Goal: Task Accomplishment & Management: Use online tool/utility

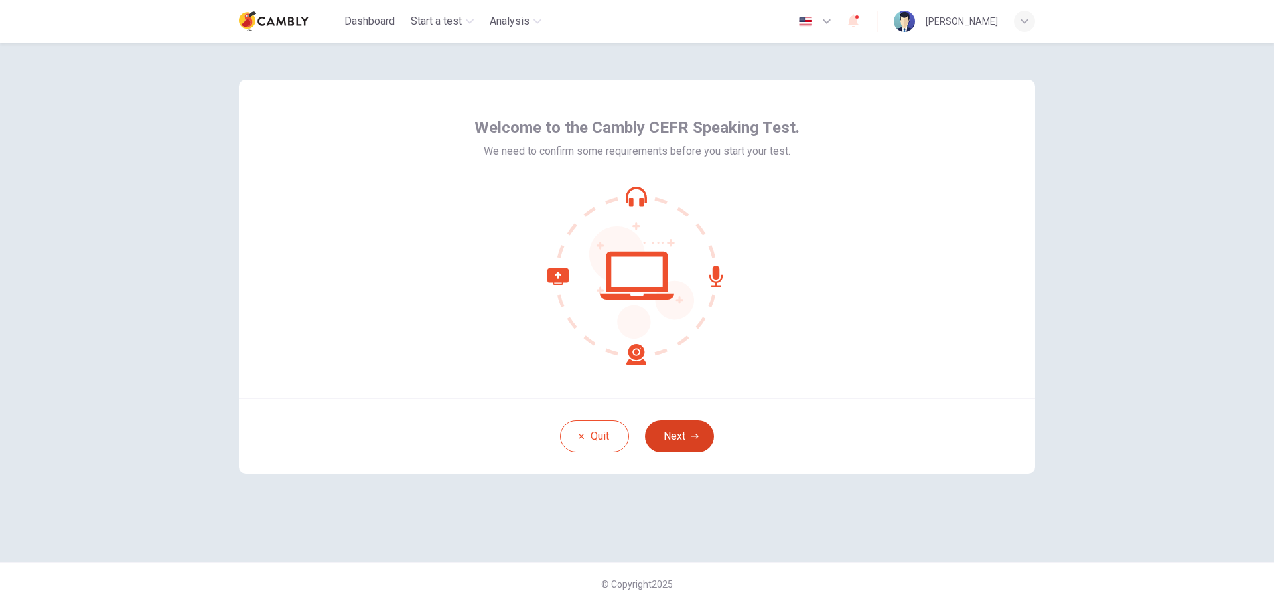
click at [695, 430] on button "Next" at bounding box center [679, 436] width 69 height 32
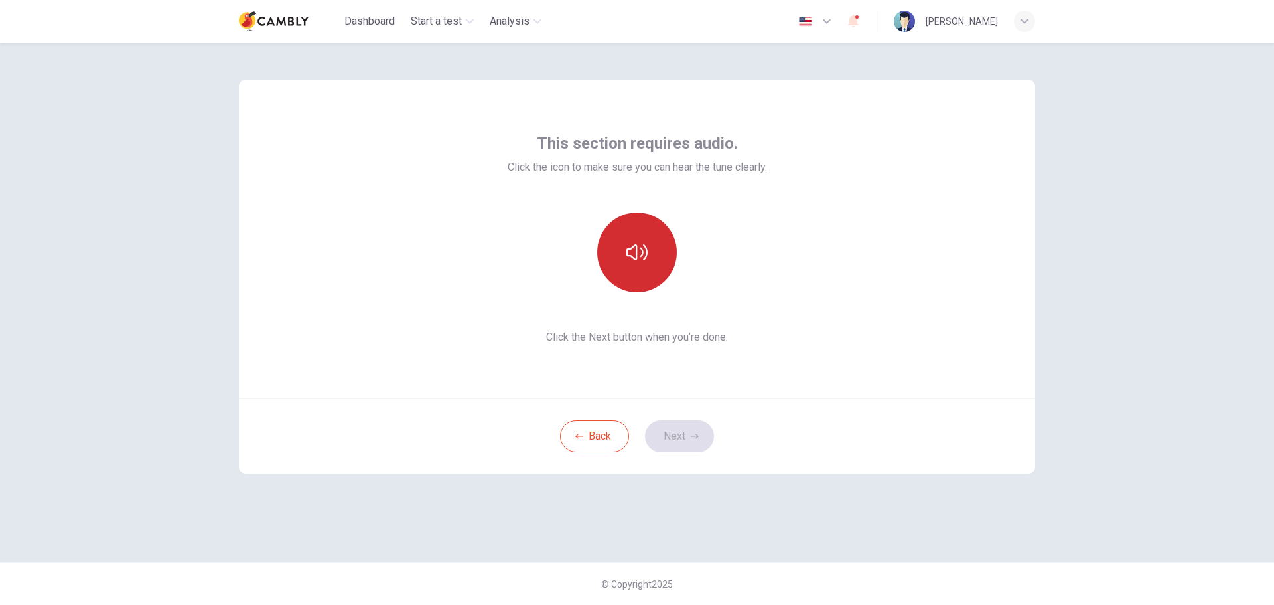
click at [649, 270] on button "button" at bounding box center [637, 252] width 80 height 80
click at [674, 432] on button "Next" at bounding box center [679, 436] width 69 height 32
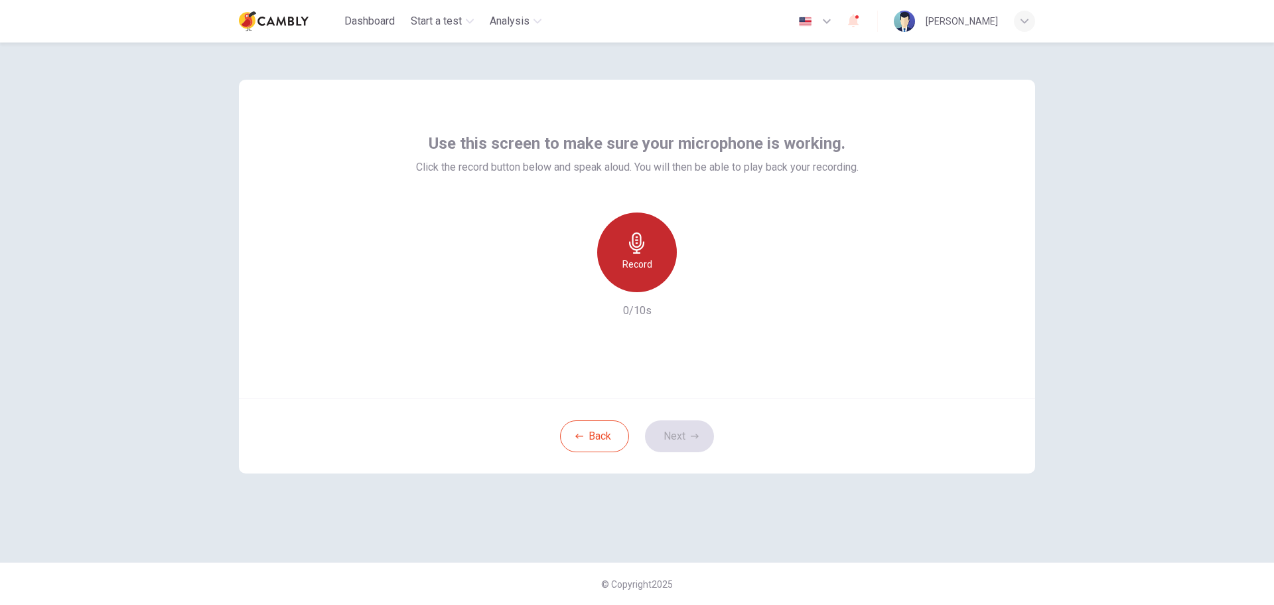
click at [639, 230] on div "Record" at bounding box center [637, 252] width 80 height 80
click at [621, 269] on div "Stop" at bounding box center [637, 252] width 80 height 80
click at [690, 269] on div "Record" at bounding box center [637, 252] width 143 height 80
click at [693, 276] on icon "button" at bounding box center [698, 281] width 13 height 13
click at [682, 430] on button "Next" at bounding box center [679, 436] width 69 height 32
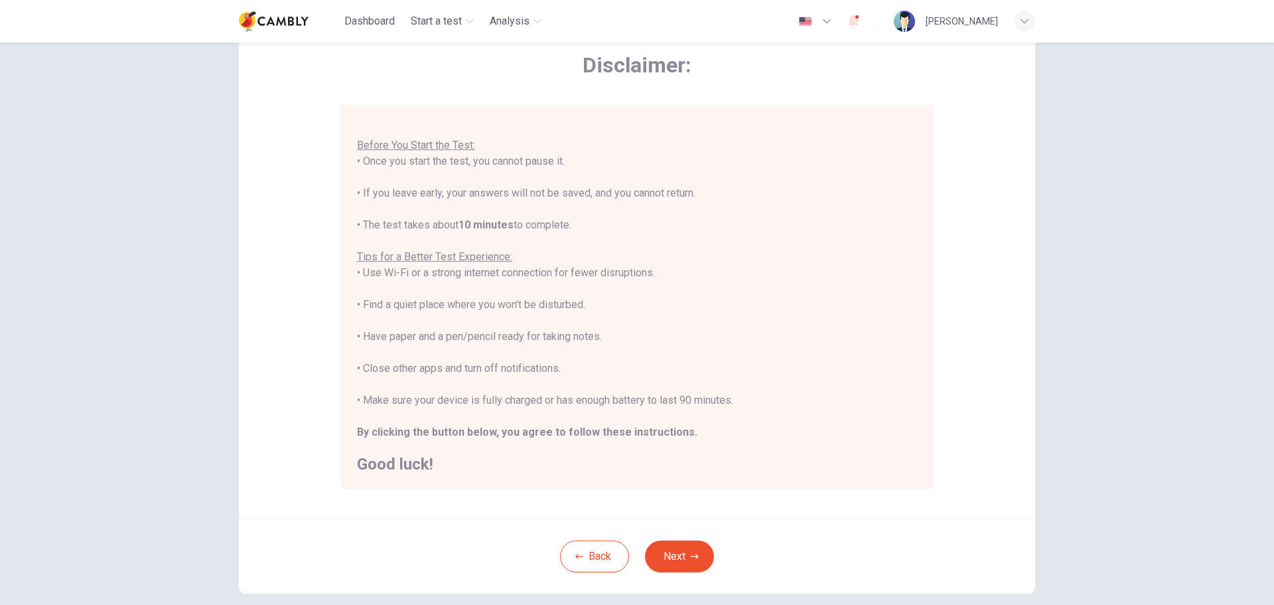
scroll to position [133, 0]
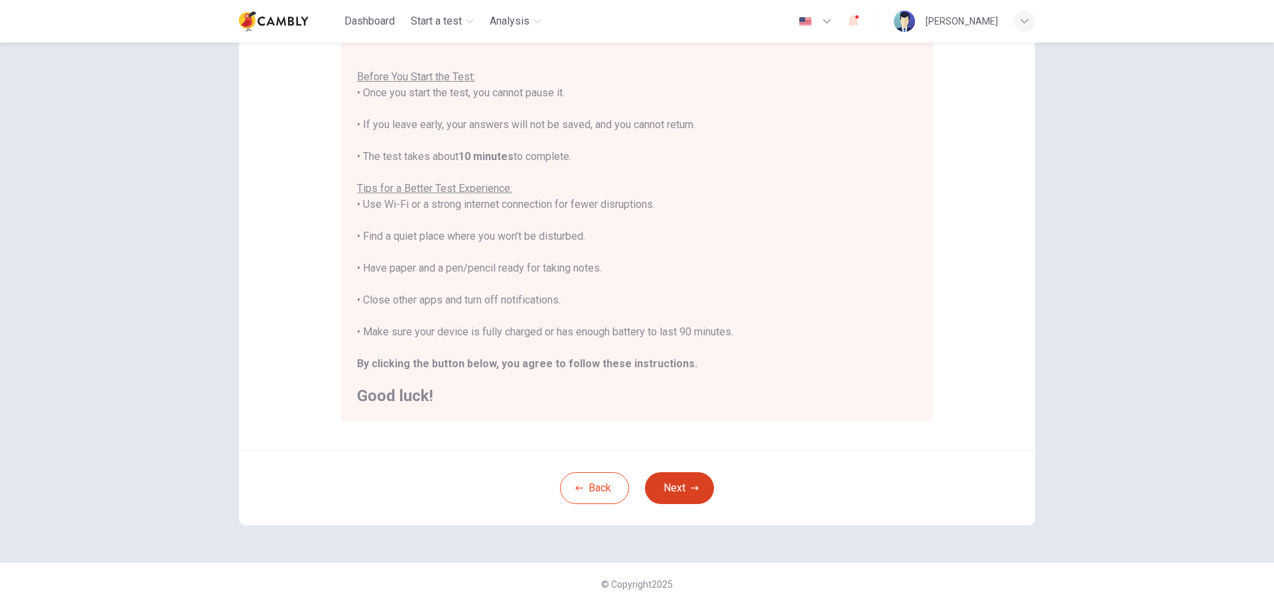
click at [673, 479] on button "Next" at bounding box center [679, 488] width 69 height 32
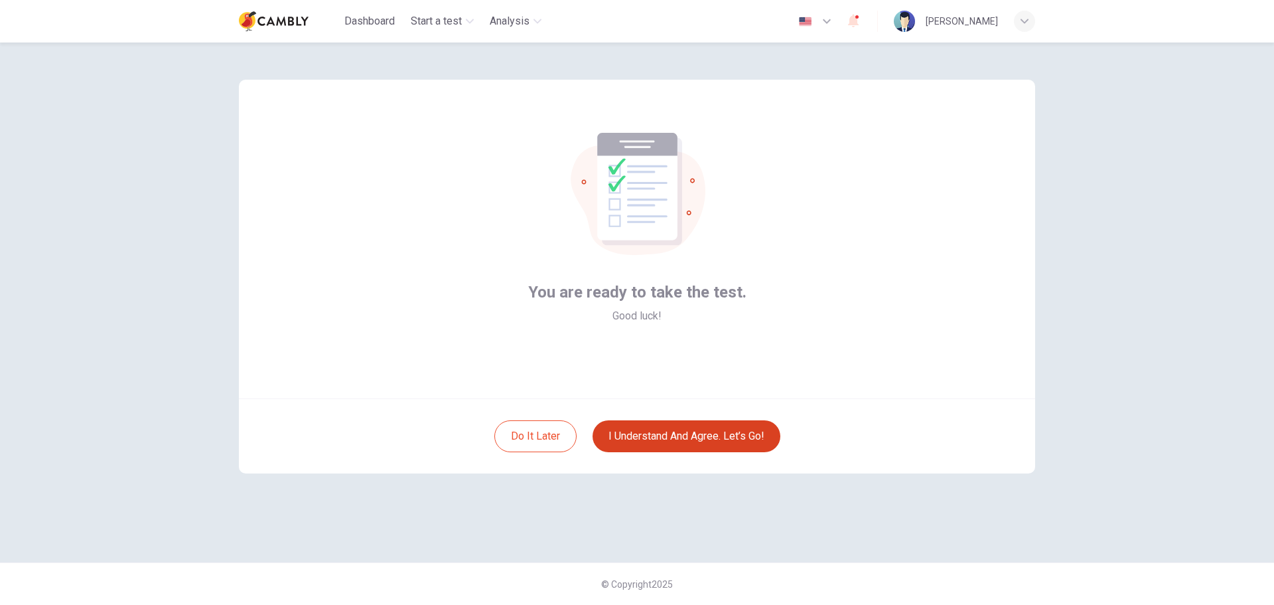
scroll to position [0, 0]
click at [690, 441] on button "I understand and agree. Let’s go!" at bounding box center [687, 436] width 188 height 32
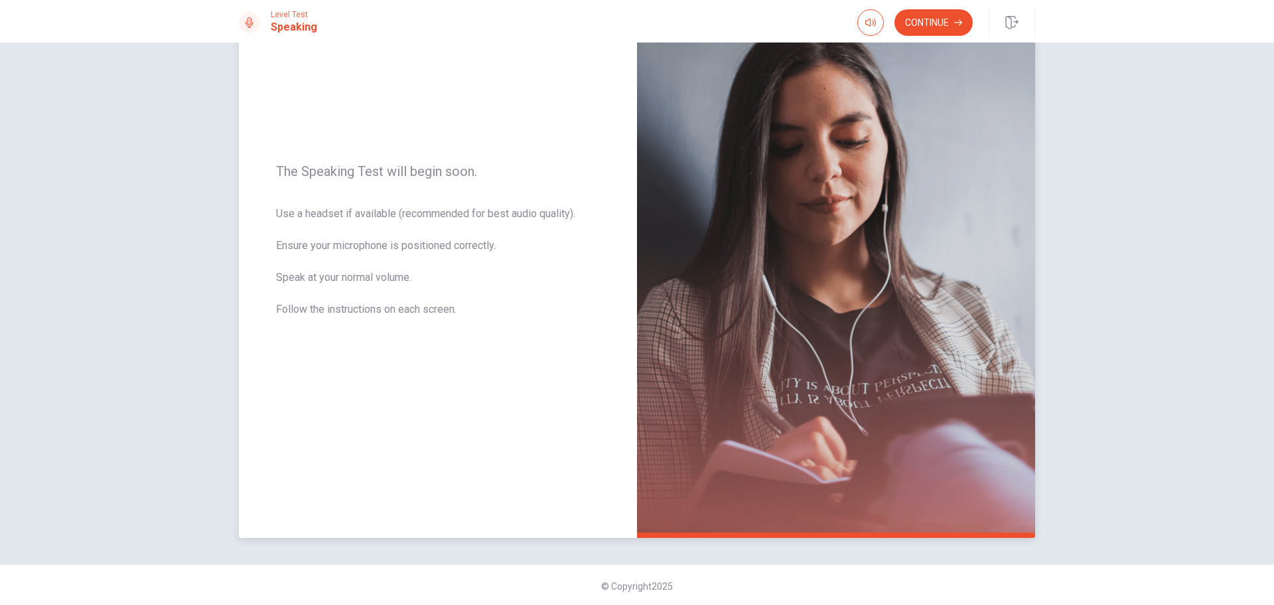
scroll to position [112, 0]
click at [812, 409] on img at bounding box center [836, 246] width 398 height 579
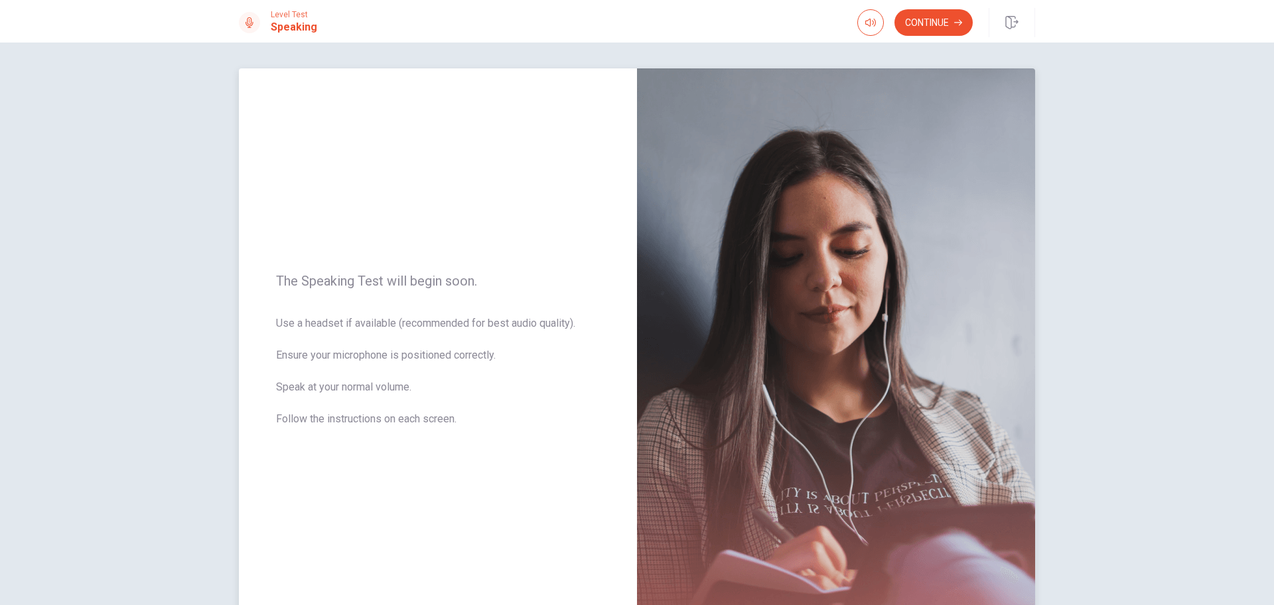
scroll to position [0, 0]
drag, startPoint x: 575, startPoint y: 350, endPoint x: 508, endPoint y: 360, distance: 67.8
click at [508, 360] on span "Use a headset if available (recommended for best audio quality). Ensure your mi…" at bounding box center [438, 379] width 324 height 127
drag, startPoint x: 773, startPoint y: 327, endPoint x: 669, endPoint y: 343, distance: 105.5
click at [712, 337] on img at bounding box center [836, 358] width 398 height 579
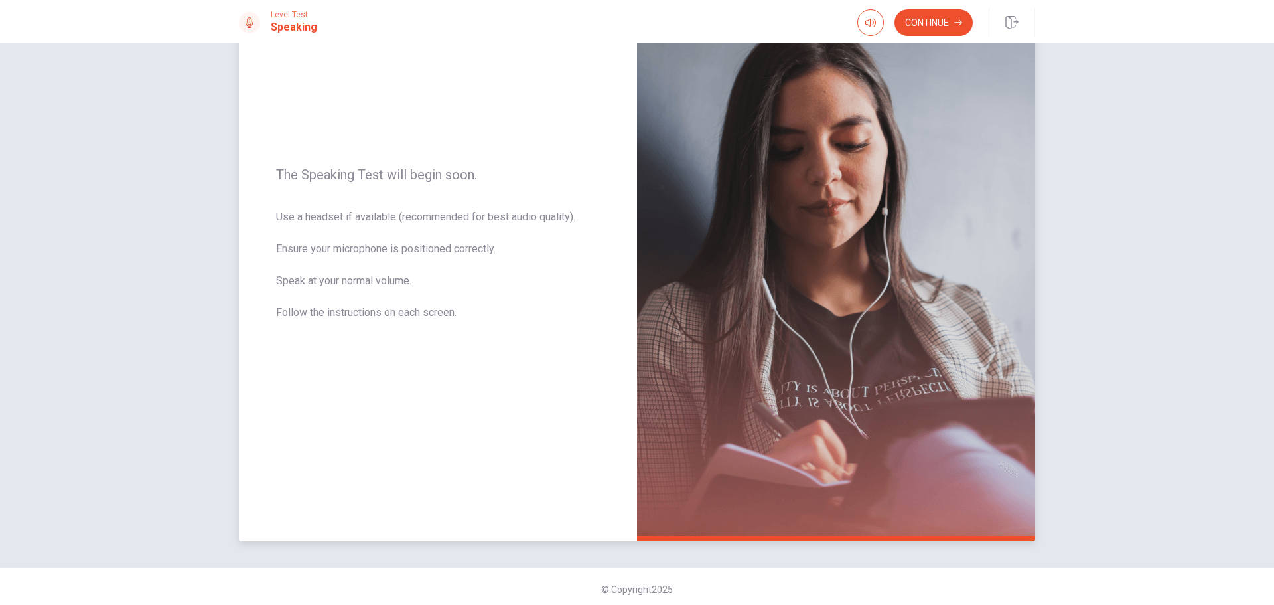
scroll to position [112, 0]
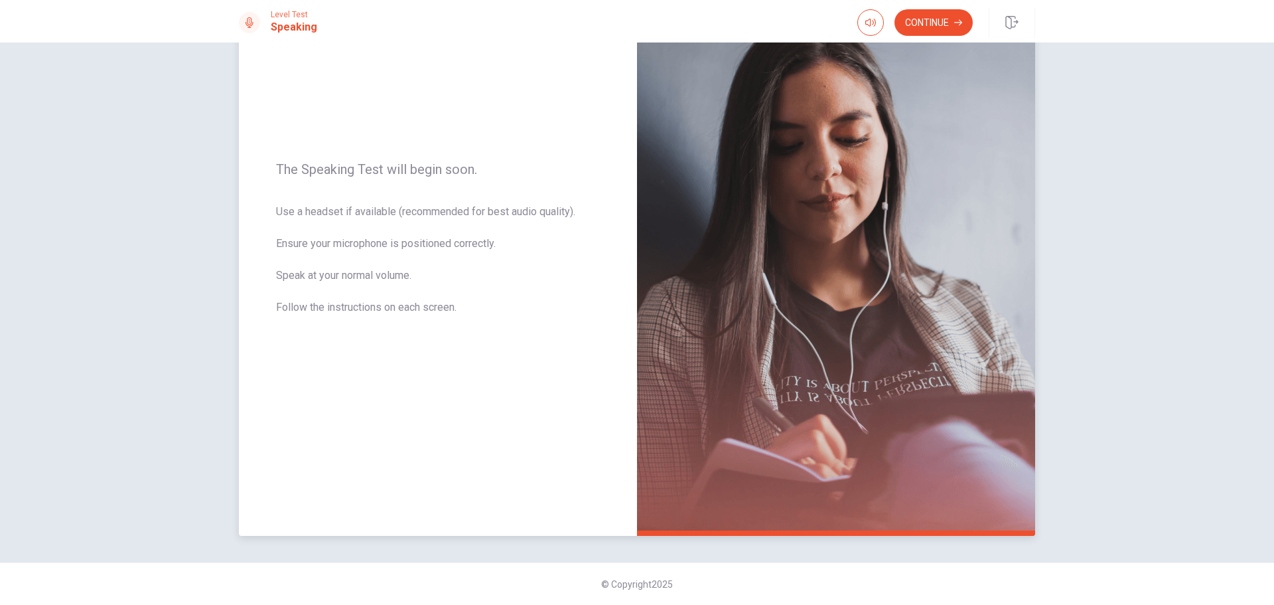
drag, startPoint x: 752, startPoint y: 333, endPoint x: 538, endPoint y: 327, distance: 213.8
click at [544, 327] on div "The Speaking Test will begin soon. Use a headset if available (recommended for …" at bounding box center [637, 246] width 797 height 579
drag, startPoint x: 421, startPoint y: 259, endPoint x: 523, endPoint y: 263, distance: 102.3
click at [520, 263] on span "Use a headset if available (recommended for best audio quality). Ensure your mi…" at bounding box center [438, 267] width 324 height 127
click at [526, 263] on span "Use a headset if available (recommended for best audio quality). Ensure your mi…" at bounding box center [438, 267] width 324 height 127
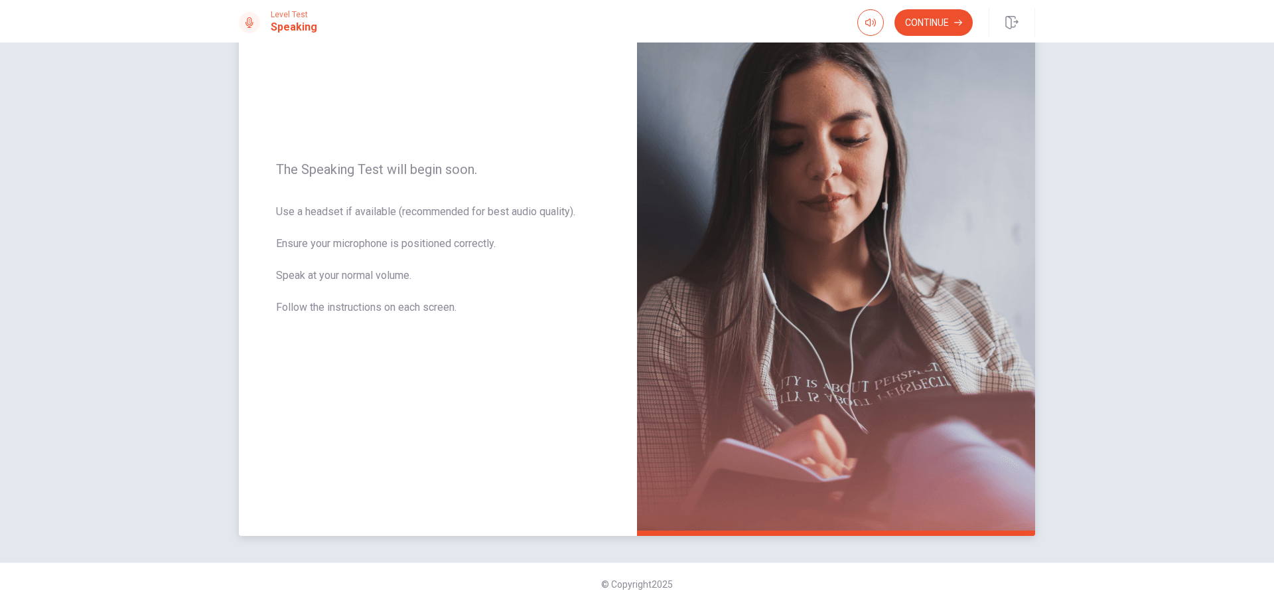
click at [866, 325] on img at bounding box center [836, 246] width 398 height 579
click at [866, 522] on img at bounding box center [836, 246] width 398 height 579
drag, startPoint x: 899, startPoint y: 528, endPoint x: 980, endPoint y: 531, distance: 81.7
click at [866, 530] on div at bounding box center [836, 246] width 398 height 579
click at [866, 530] on div at bounding box center [836, 532] width 398 height 5
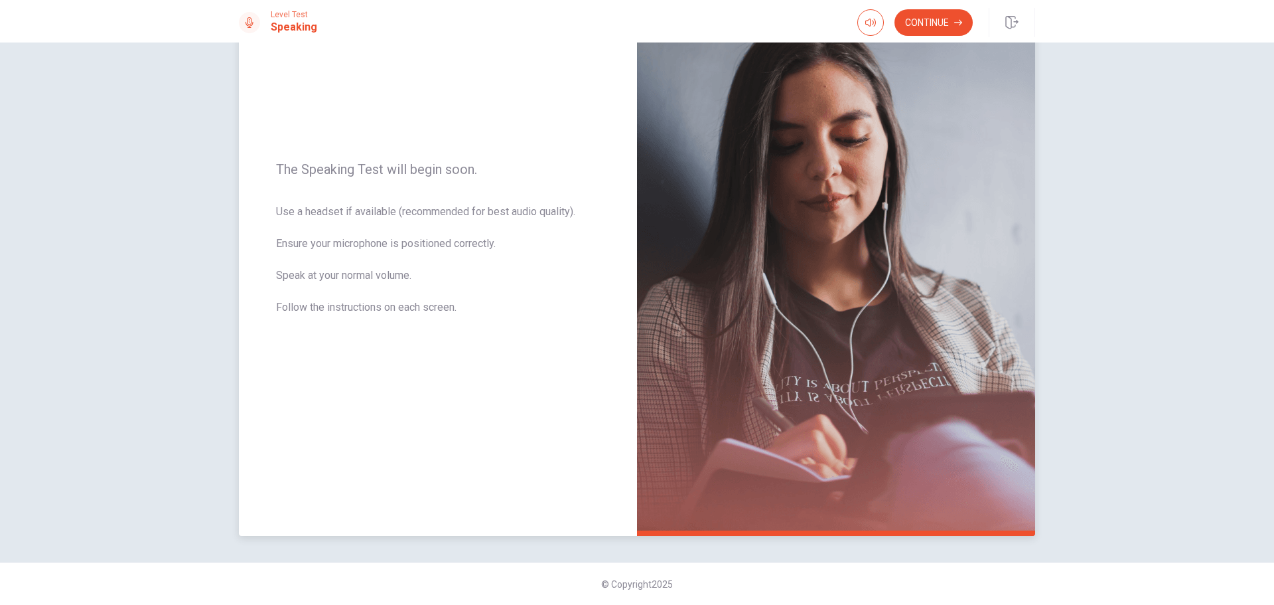
click at [866, 530] on div at bounding box center [836, 532] width 398 height 5
click at [866, 30] on button "Continue" at bounding box center [934, 22] width 78 height 27
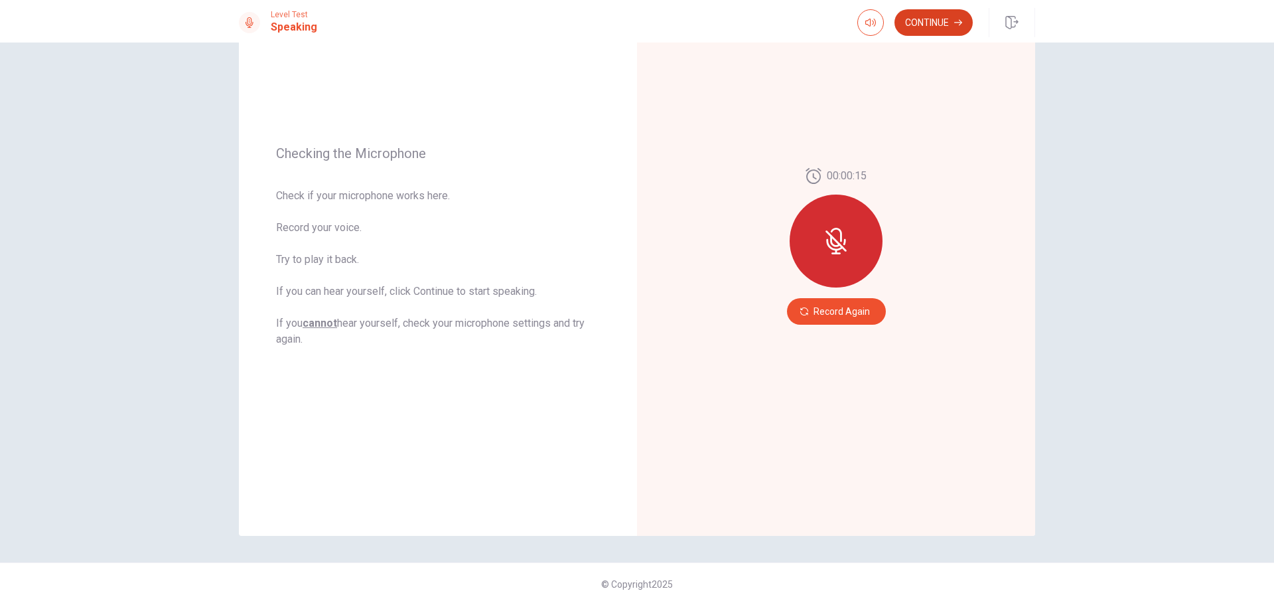
click at [866, 31] on button "Continue" at bounding box center [934, 22] width 78 height 27
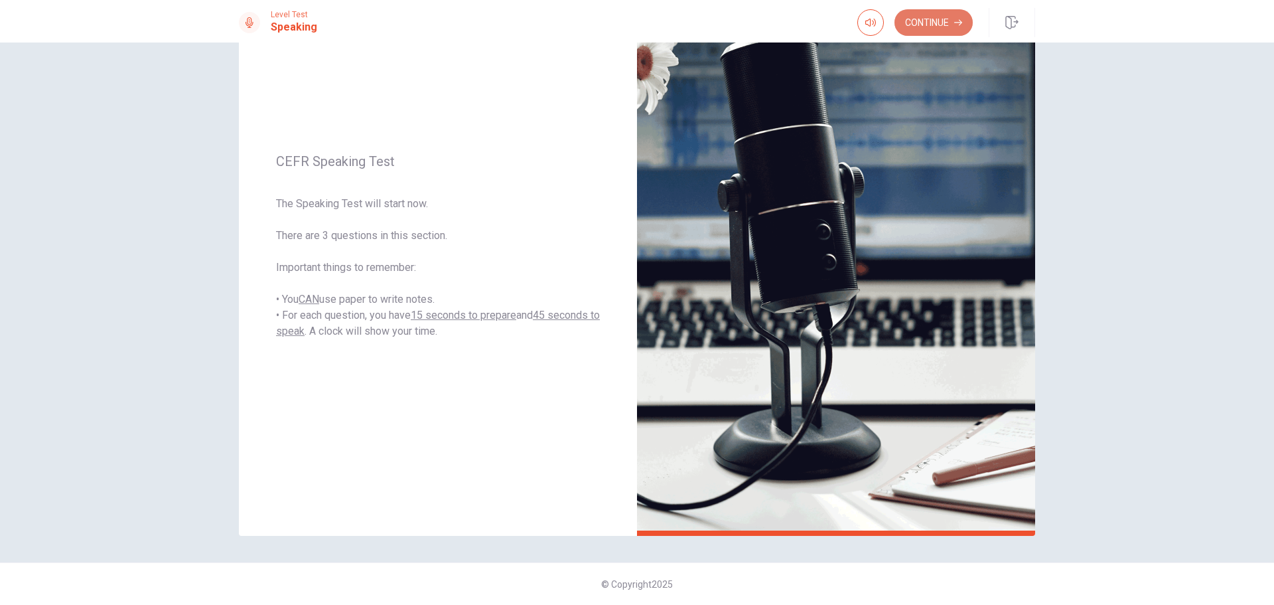
click at [866, 25] on button "Continue" at bounding box center [934, 22] width 78 height 27
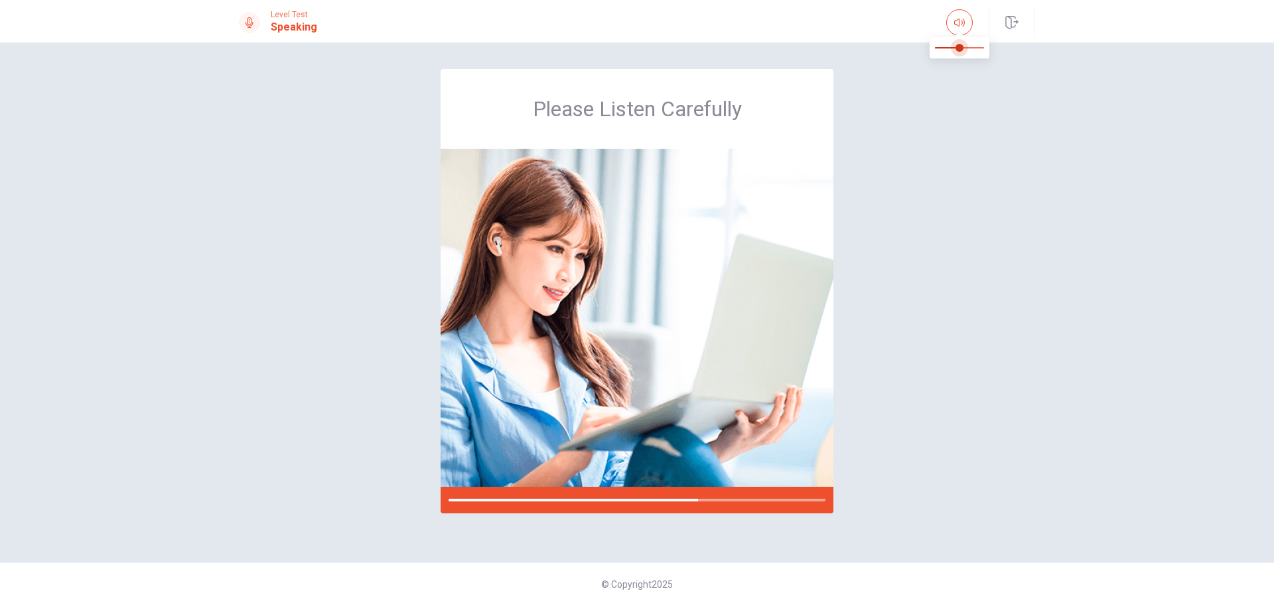
click at [866, 46] on span at bounding box center [959, 47] width 49 height 19
type input "*"
drag, startPoint x: 958, startPoint y: 46, endPoint x: 1007, endPoint y: 52, distance: 49.5
click at [866, 52] on body "This site uses cookies, as explained in our Privacy Policy . If you agree to th…" at bounding box center [637, 302] width 1274 height 605
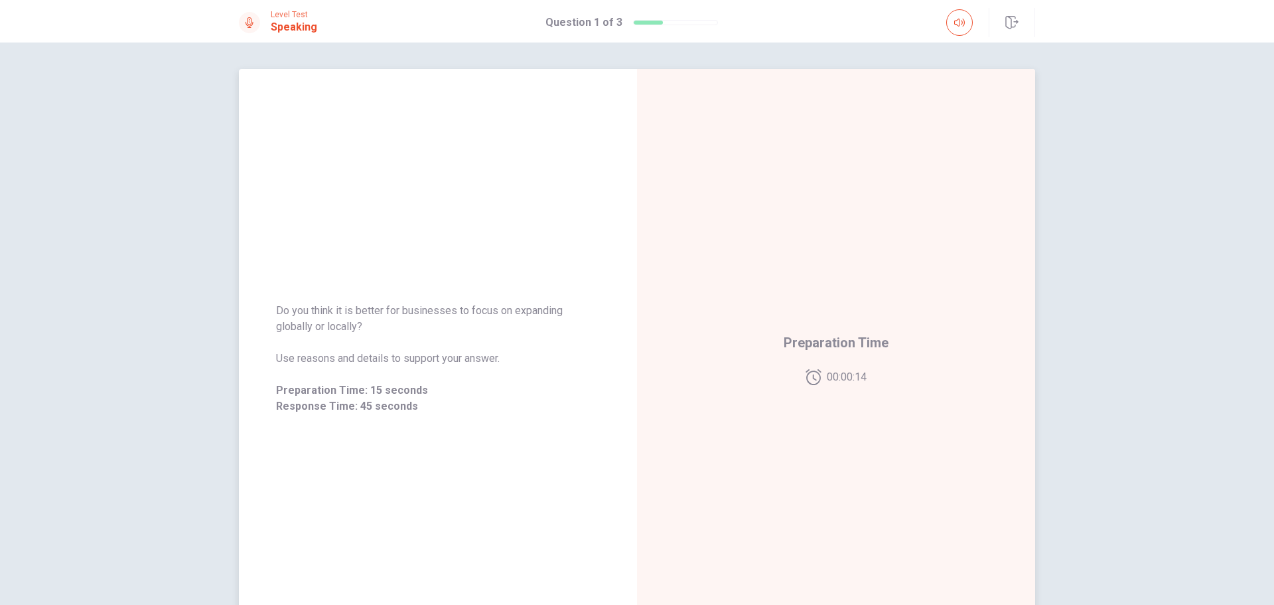
click at [866, 386] on div "Preparation Time 00:00:14" at bounding box center [836, 358] width 398 height 579
click at [850, 358] on div "Preparation Time 00:00:01" at bounding box center [836, 358] width 105 height 53
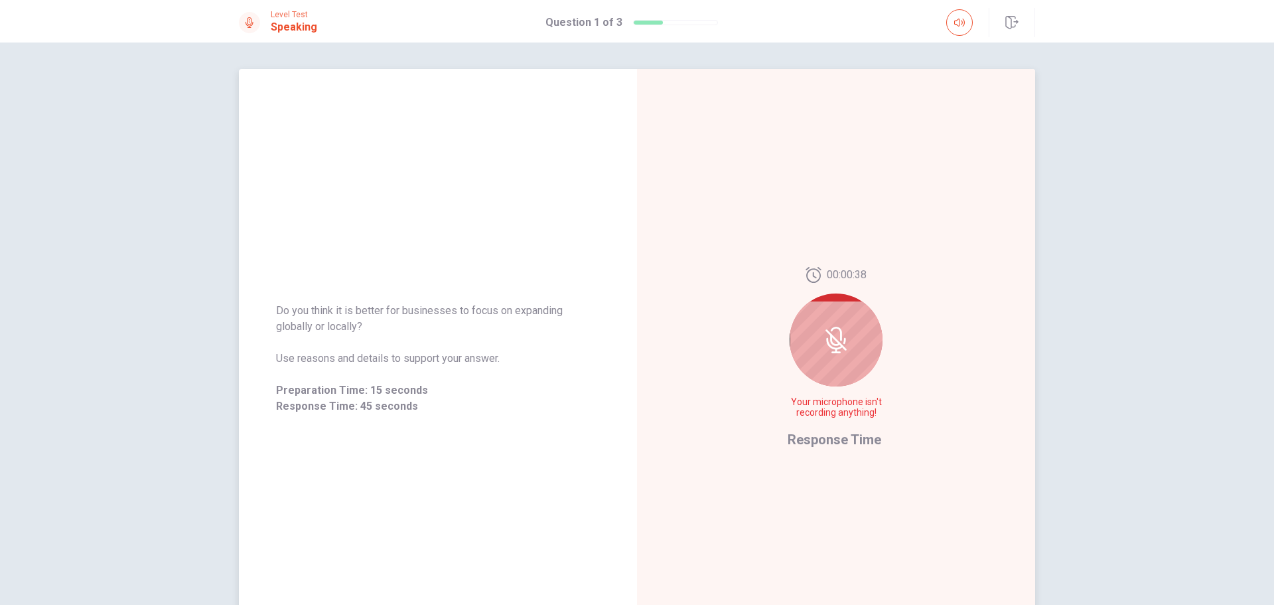
drag, startPoint x: 788, startPoint y: 400, endPoint x: 901, endPoint y: 423, distance: 115.1
click at [866, 423] on div "00:00:38 Your microphone isn't recording anything! Response Time" at bounding box center [836, 358] width 398 height 579
click at [866, 15] on button "button" at bounding box center [960, 22] width 27 height 27
click at [498, 312] on span "Do you think it is better for businesses to focus on expanding globally or loca…" at bounding box center [438, 319] width 324 height 32
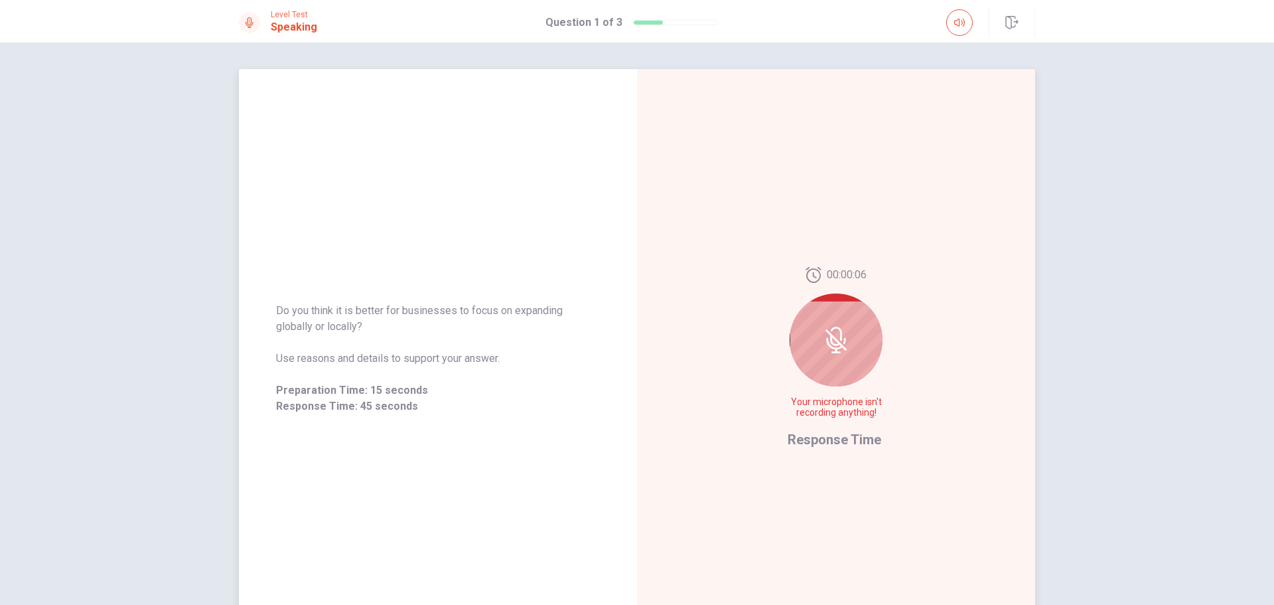
drag, startPoint x: 330, startPoint y: 315, endPoint x: 572, endPoint y: 347, distance: 244.4
click at [572, 347] on div "Do you think it is better for businesses to focus on expanding globally or loca…" at bounding box center [438, 359] width 324 height 112
click at [571, 347] on div "Do you think it is better for businesses to focus on expanding globally or loca…" at bounding box center [438, 359] width 324 height 112
click at [416, 321] on span "Do you think it is better for businesses to focus on expanding globally or loca…" at bounding box center [438, 319] width 324 height 32
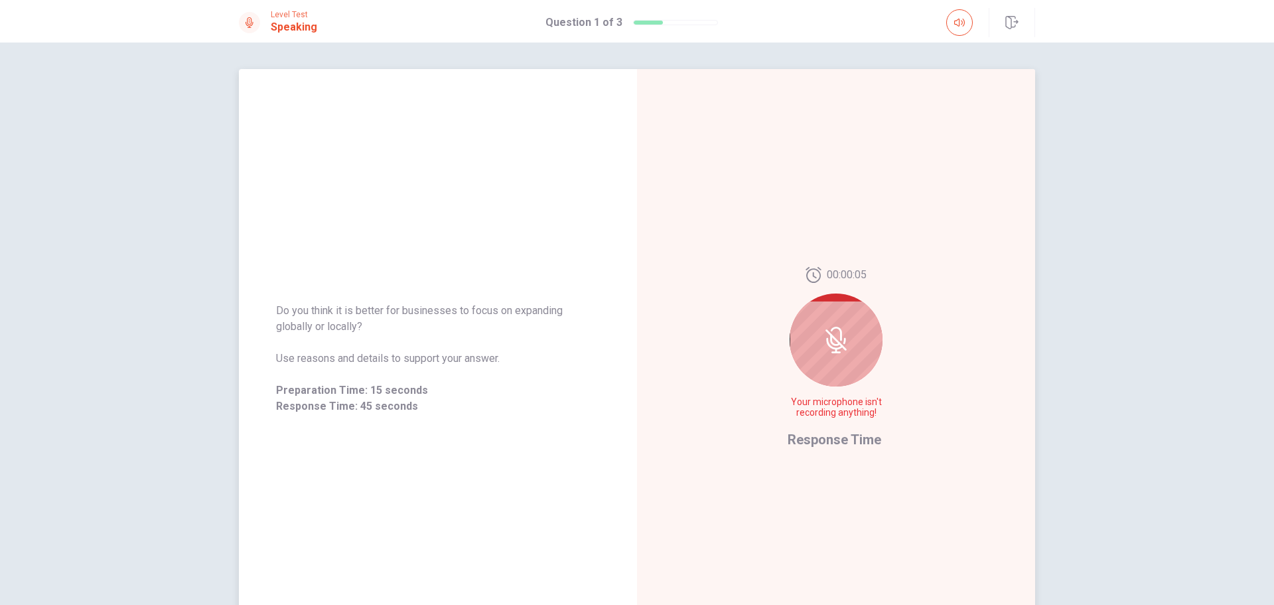
click at [416, 321] on span "Do you think it is better for businesses to focus on expanding globally or loca…" at bounding box center [438, 319] width 324 height 32
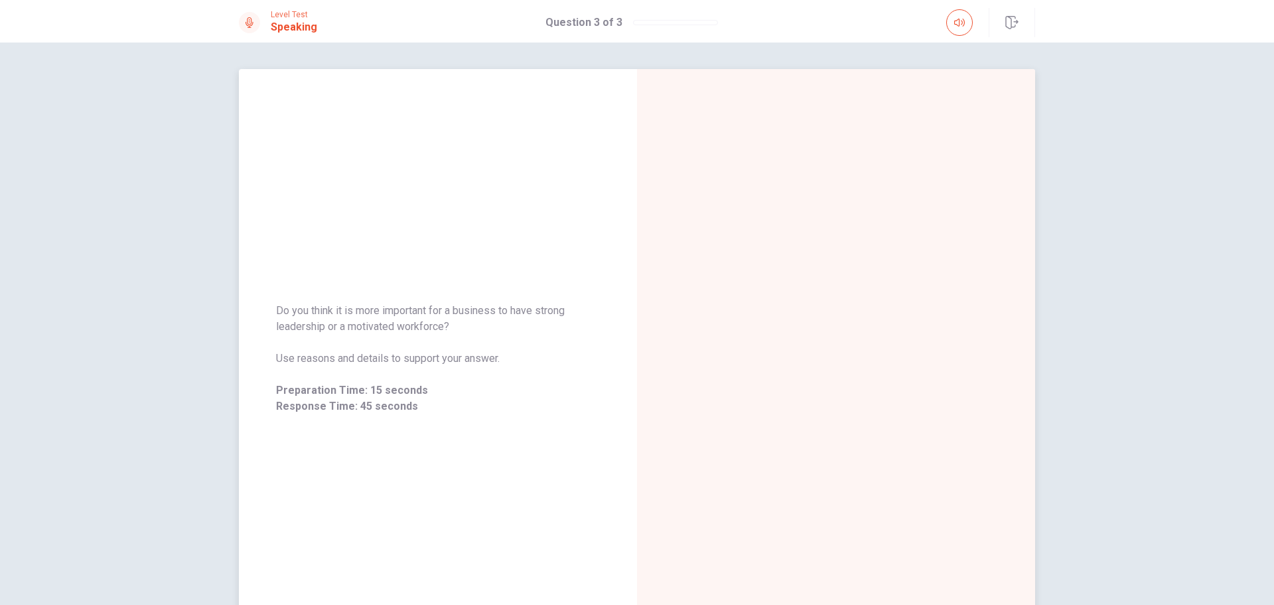
click at [322, 325] on span "Do you think it is more important for a business to have strong leadership or a…" at bounding box center [438, 319] width 324 height 32
drag, startPoint x: 435, startPoint y: 326, endPoint x: 419, endPoint y: 349, distance: 27.8
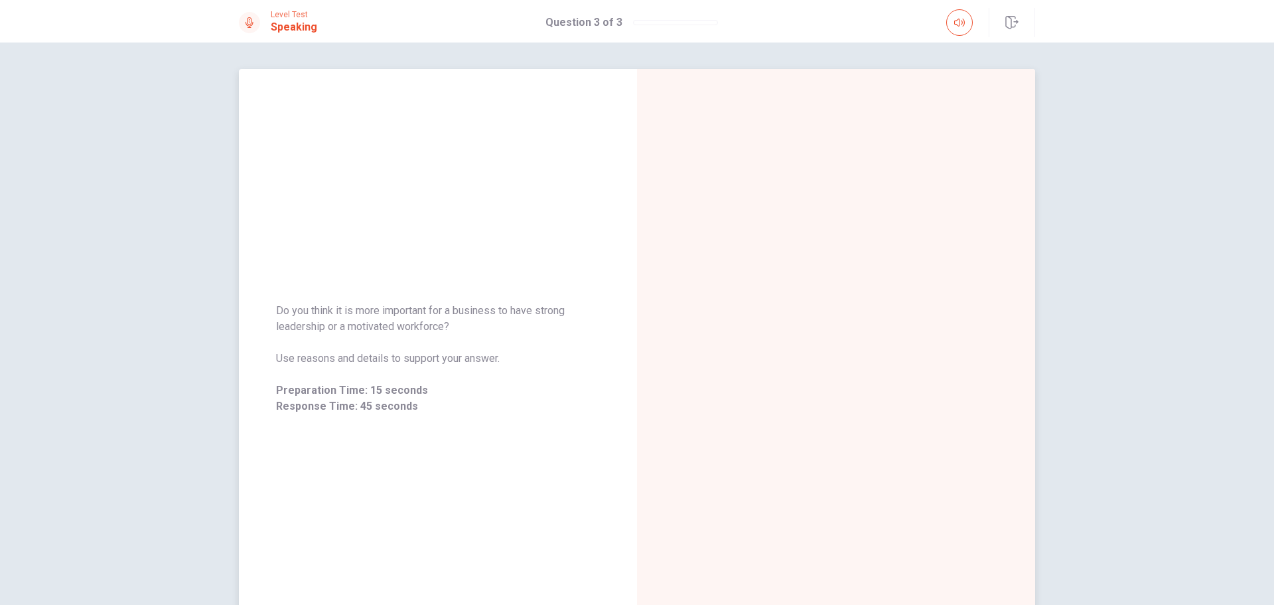
click at [131, 285] on div "Do you think it is more important for a business to have strong leadership or a…" at bounding box center [637, 323] width 1274 height 562
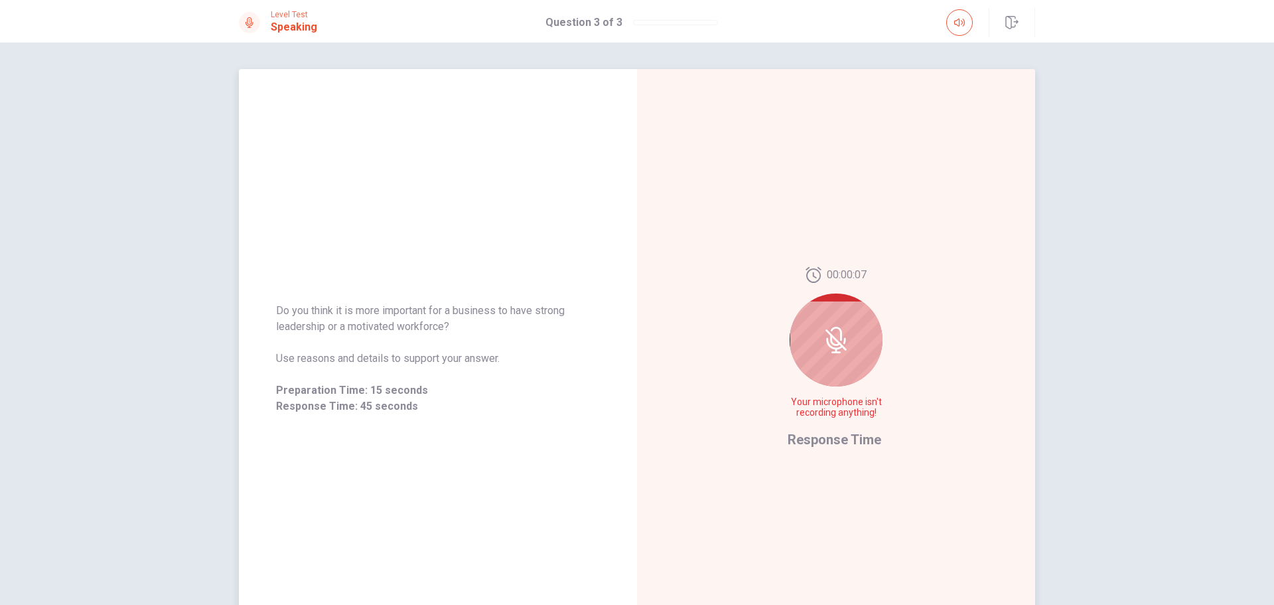
drag, startPoint x: 571, startPoint y: 286, endPoint x: 335, endPoint y: 354, distance: 245.8
click at [342, 358] on div "Do you think it is more important for a business to have strong leadership or a…" at bounding box center [438, 358] width 398 height 579
drag, startPoint x: 351, startPoint y: 351, endPoint x: 405, endPoint y: 380, distance: 60.9
click at [354, 354] on span "Use reasons and details to support your answer." at bounding box center [438, 358] width 324 height 16
click at [407, 380] on div "Do you think it is more important for a business to have strong leadership or a…" at bounding box center [438, 359] width 324 height 112
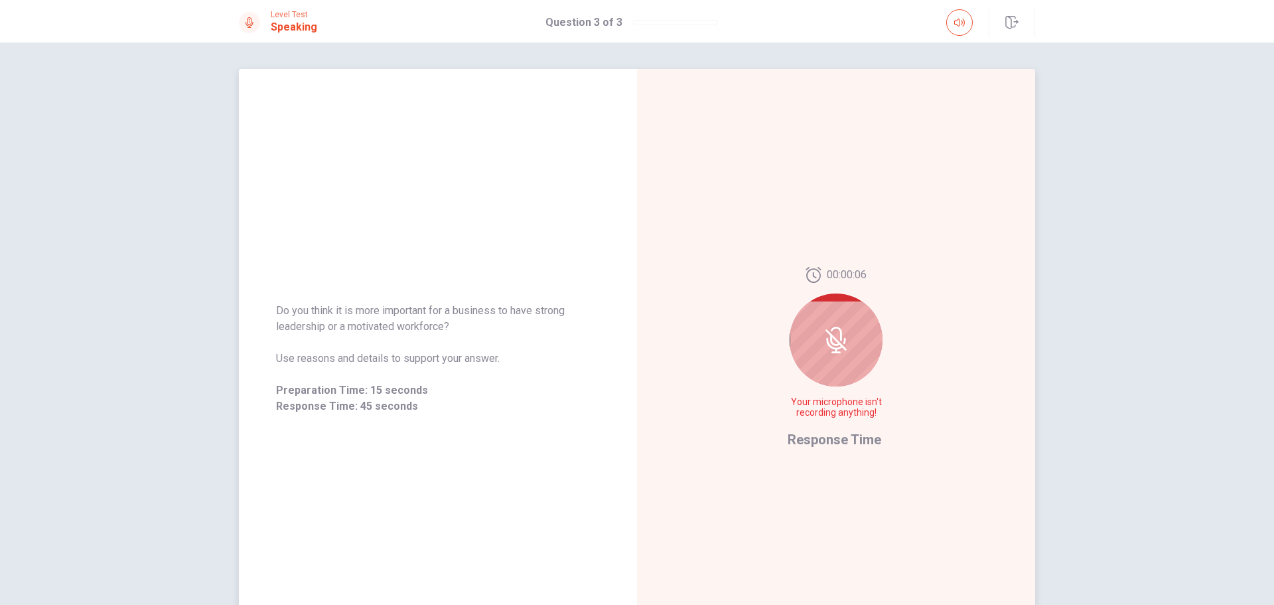
click at [396, 386] on span "Preparation Time: 15 seconds" at bounding box center [438, 390] width 324 height 16
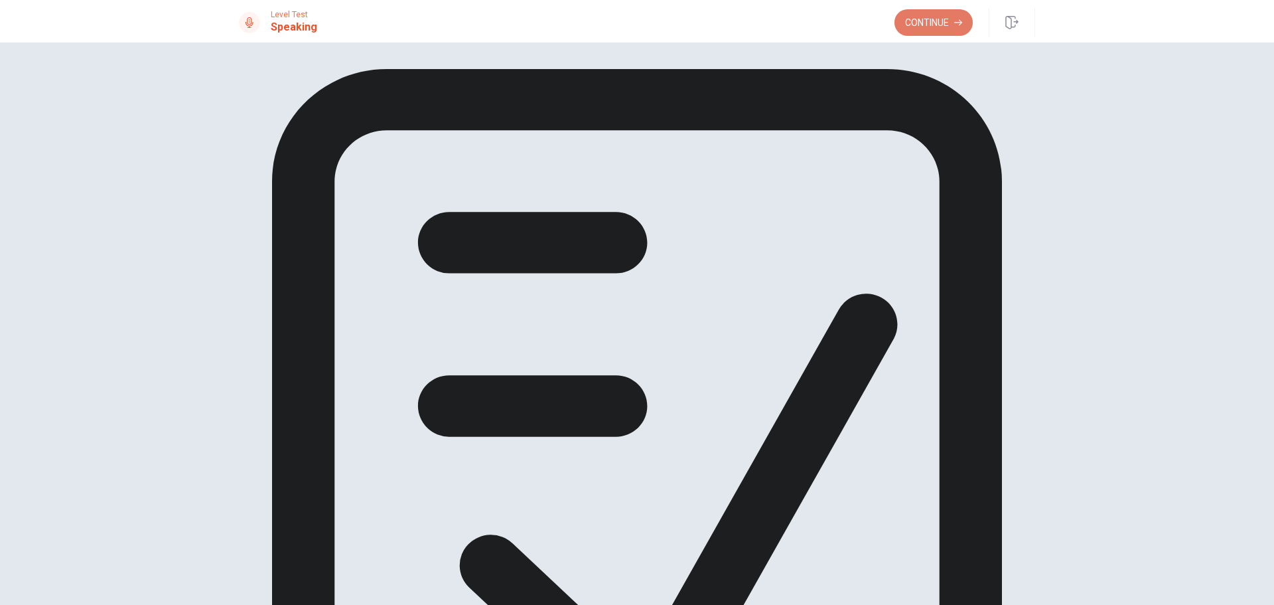
click at [866, 19] on button "Continue" at bounding box center [934, 22] width 78 height 27
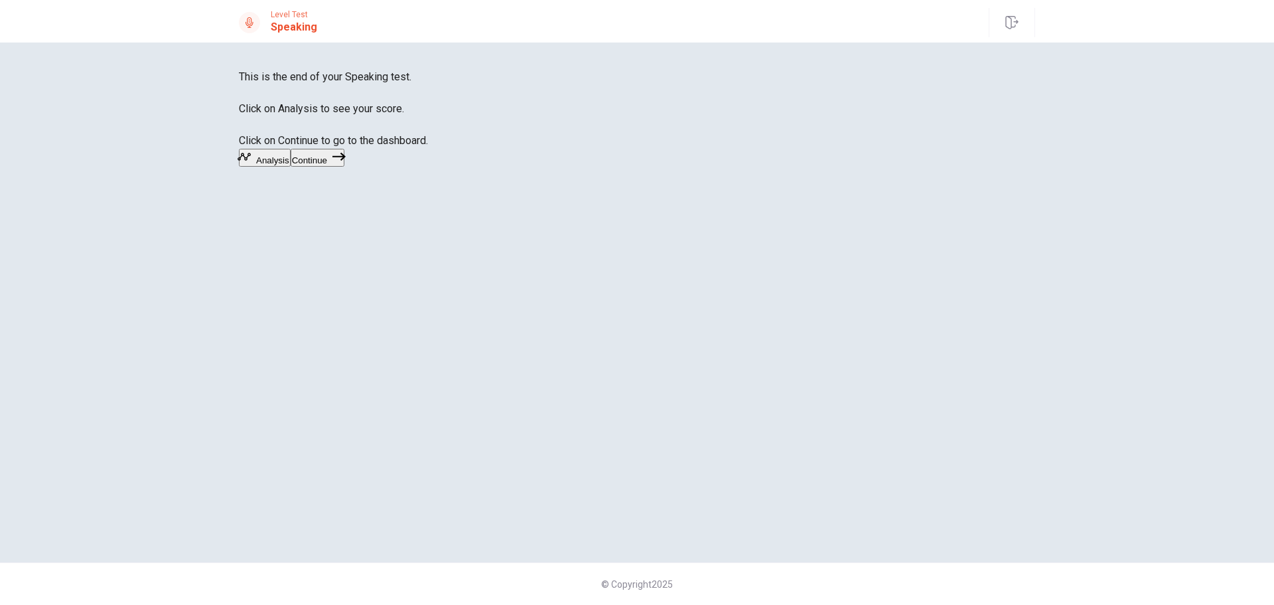
click at [291, 167] on button "Analysis" at bounding box center [265, 158] width 52 height 18
